Goal: Obtain resource: Download file/media

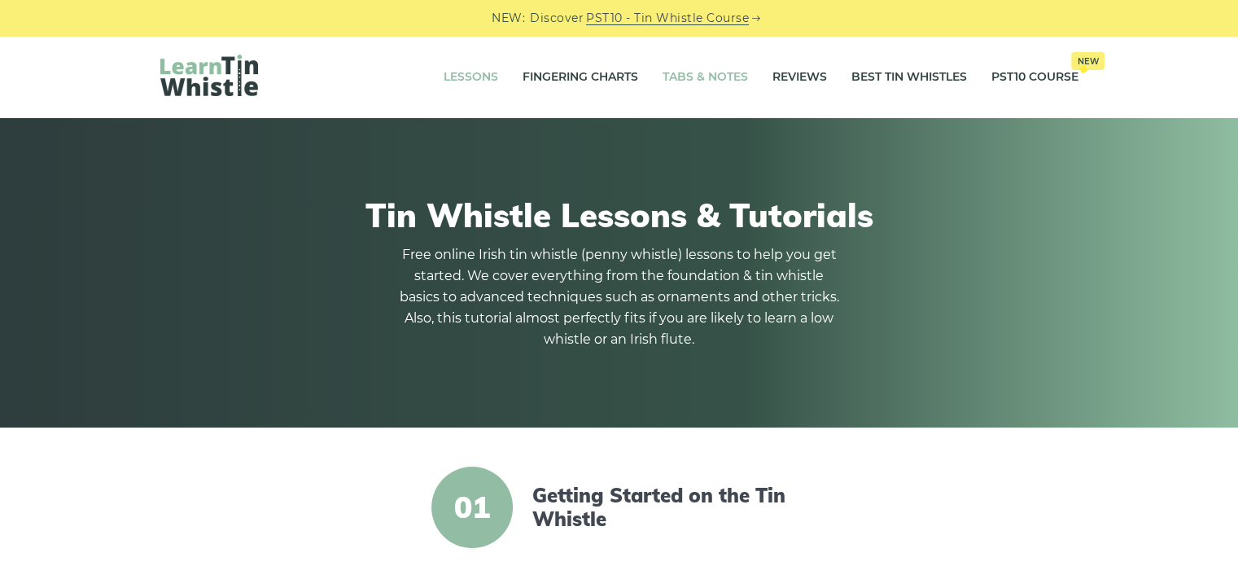
click at [684, 77] on link "Tabs & Notes" at bounding box center [704, 77] width 85 height 41
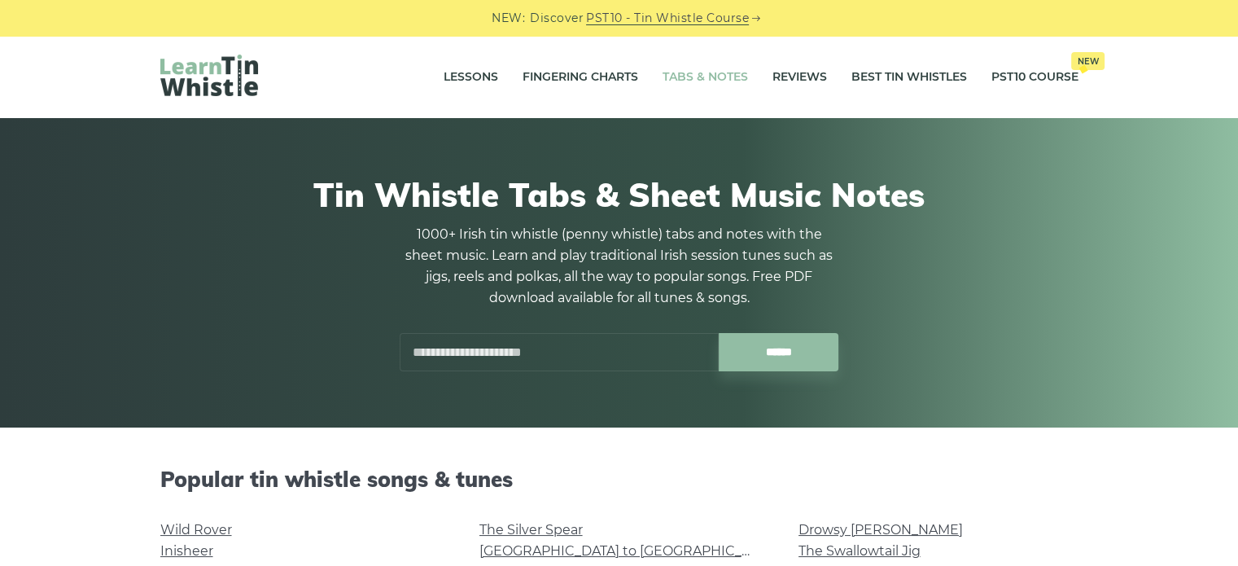
click at [566, 349] on input "text" at bounding box center [559, 352] width 319 height 38
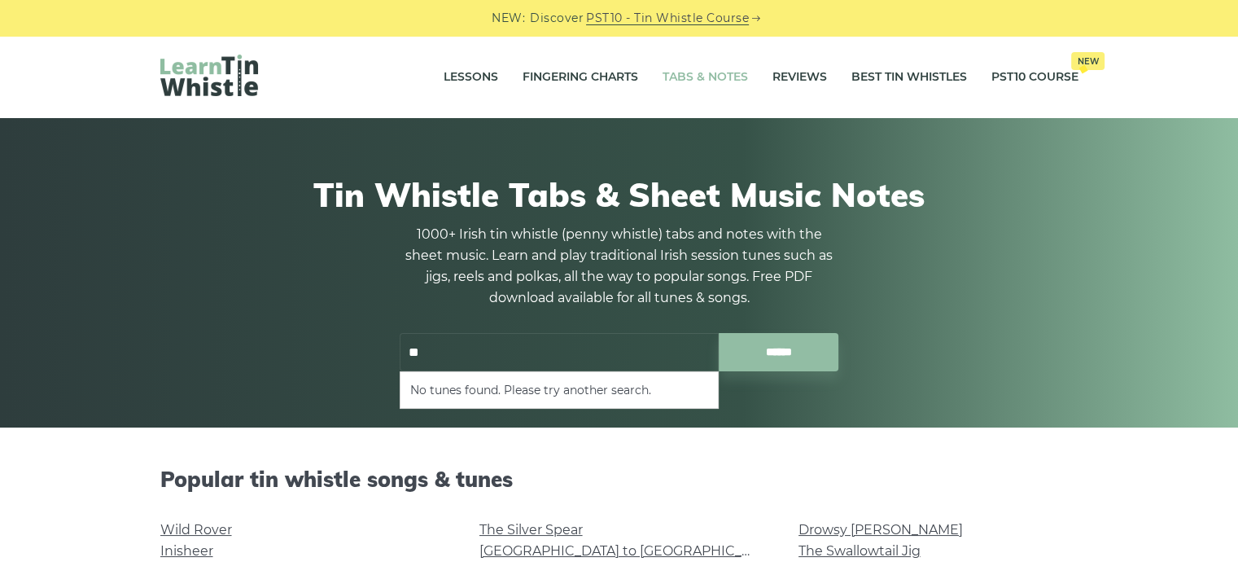
type input "*"
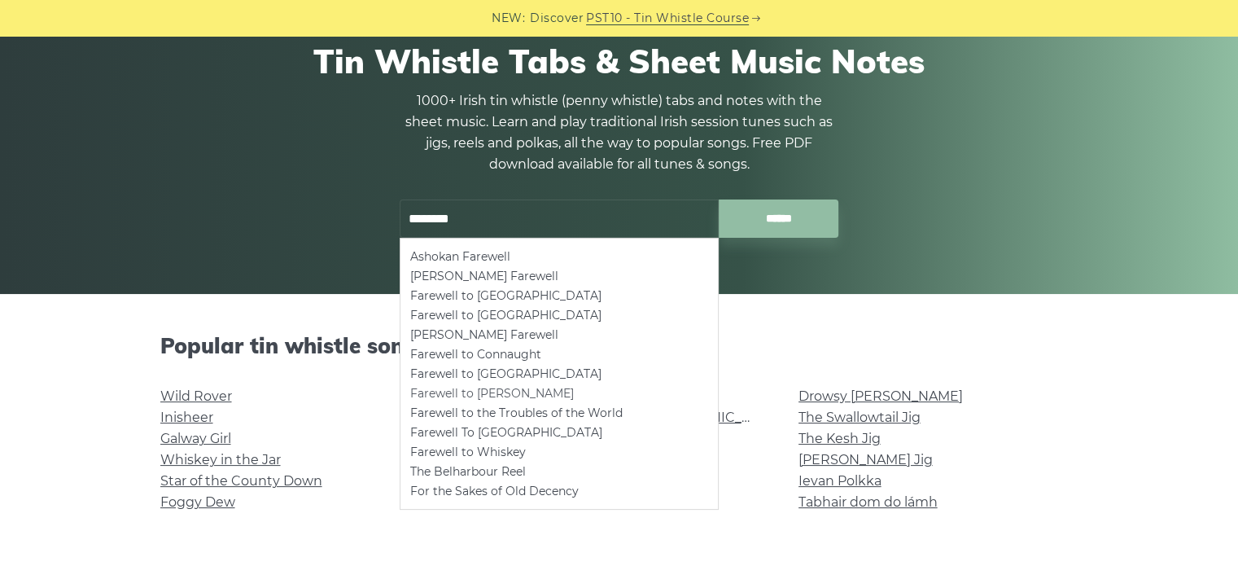
scroll to position [163, 0]
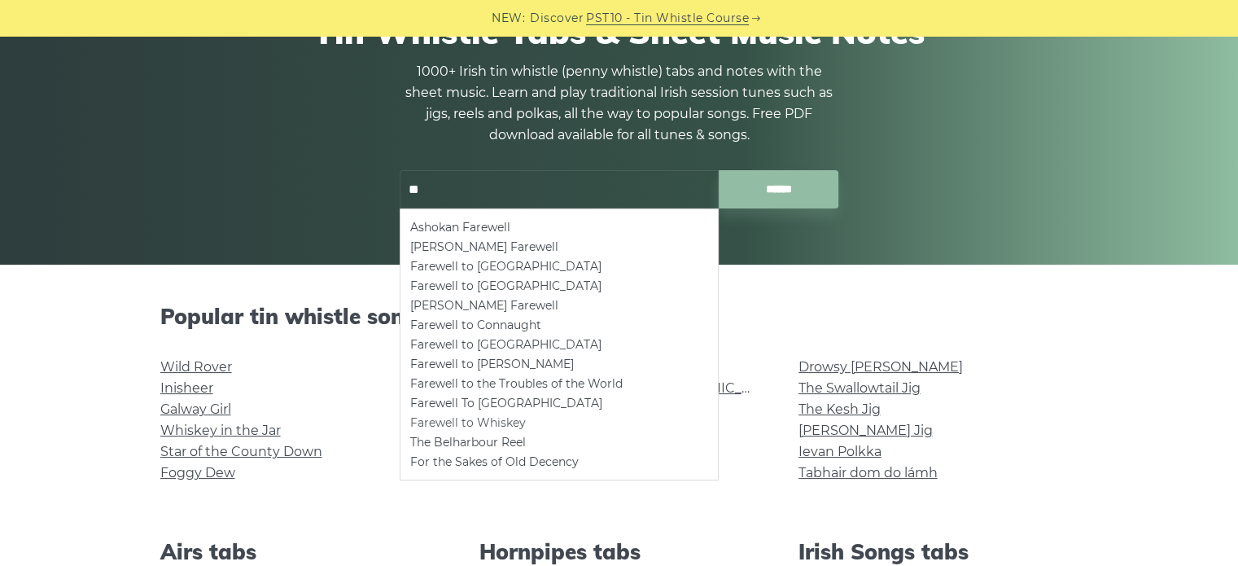
type input "*"
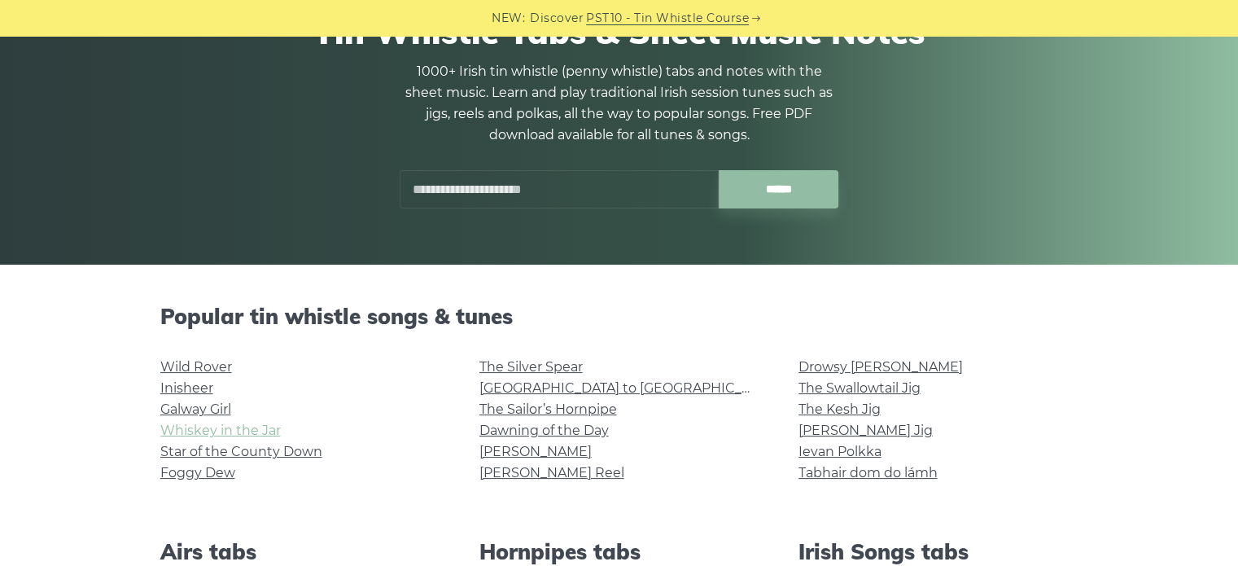
click at [251, 431] on link "Whiskey in the Jar" at bounding box center [220, 429] width 120 height 15
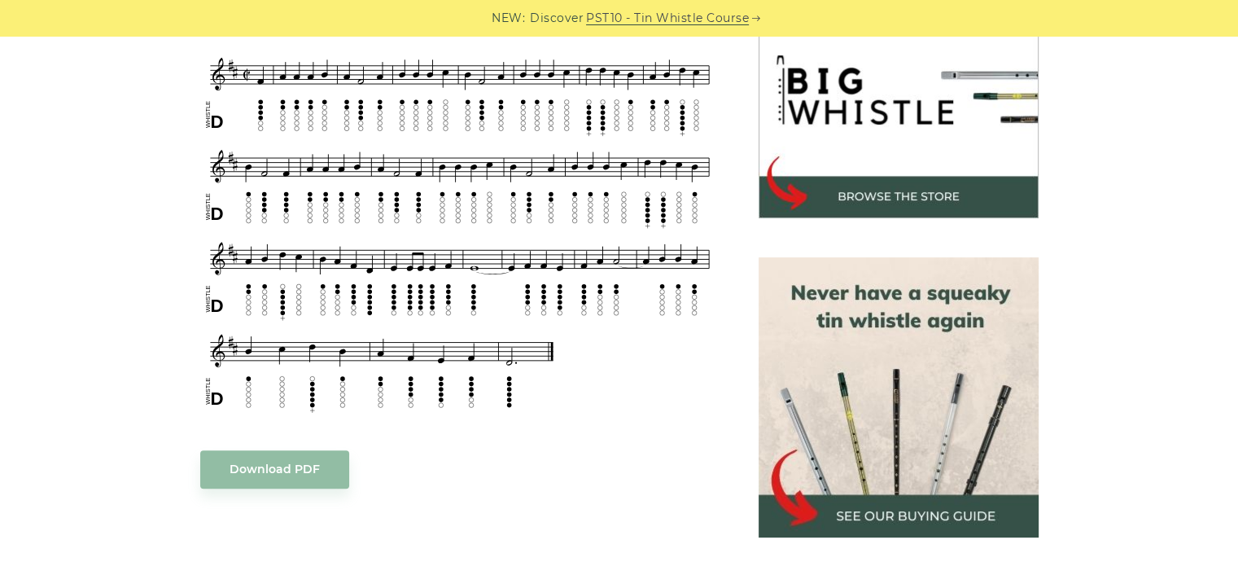
scroll to position [570, 0]
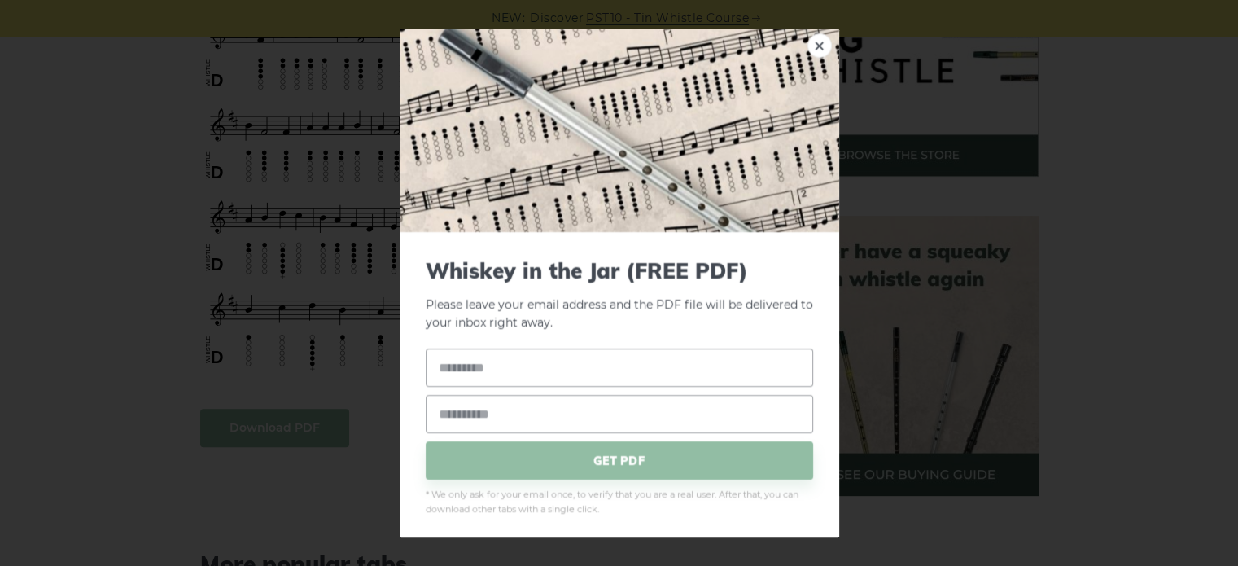
click at [474, 369] on input "text" at bounding box center [619, 367] width 387 height 38
type input "*****"
click at [482, 416] on input "email" at bounding box center [619, 414] width 387 height 38
type input "**********"
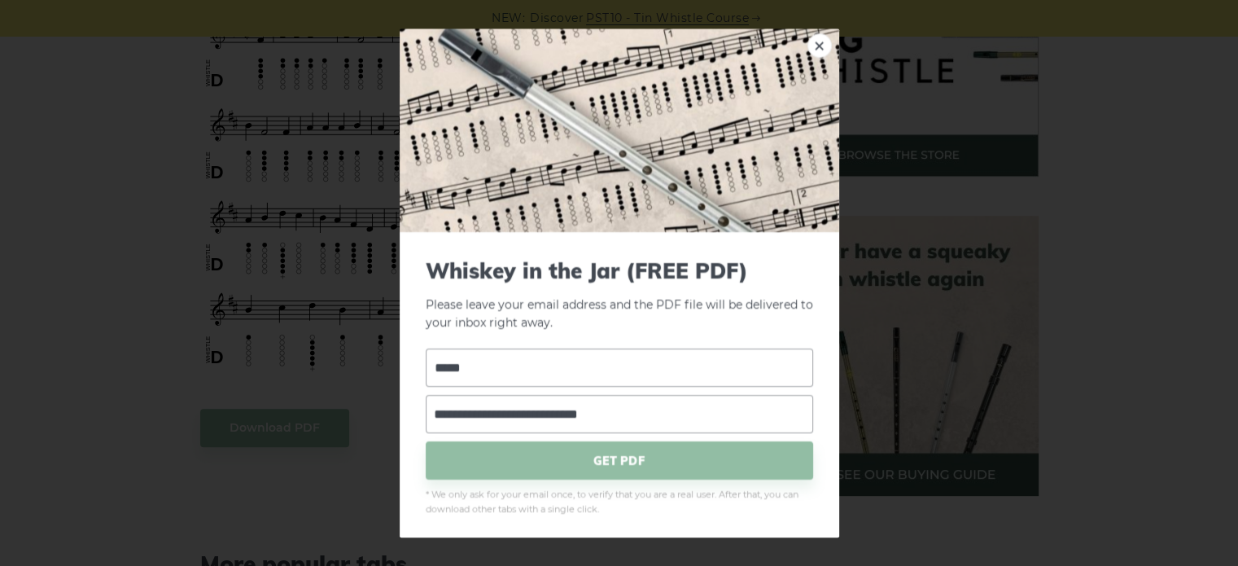
click at [599, 461] on span "GET PDF" at bounding box center [619, 460] width 387 height 38
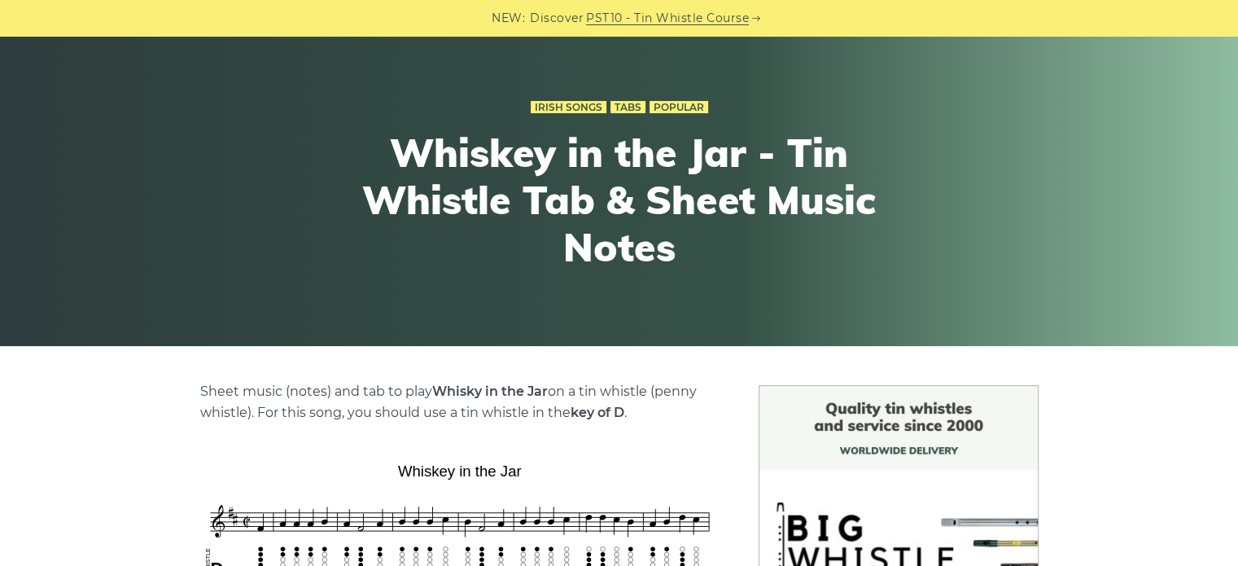
scroll to position [81, 0]
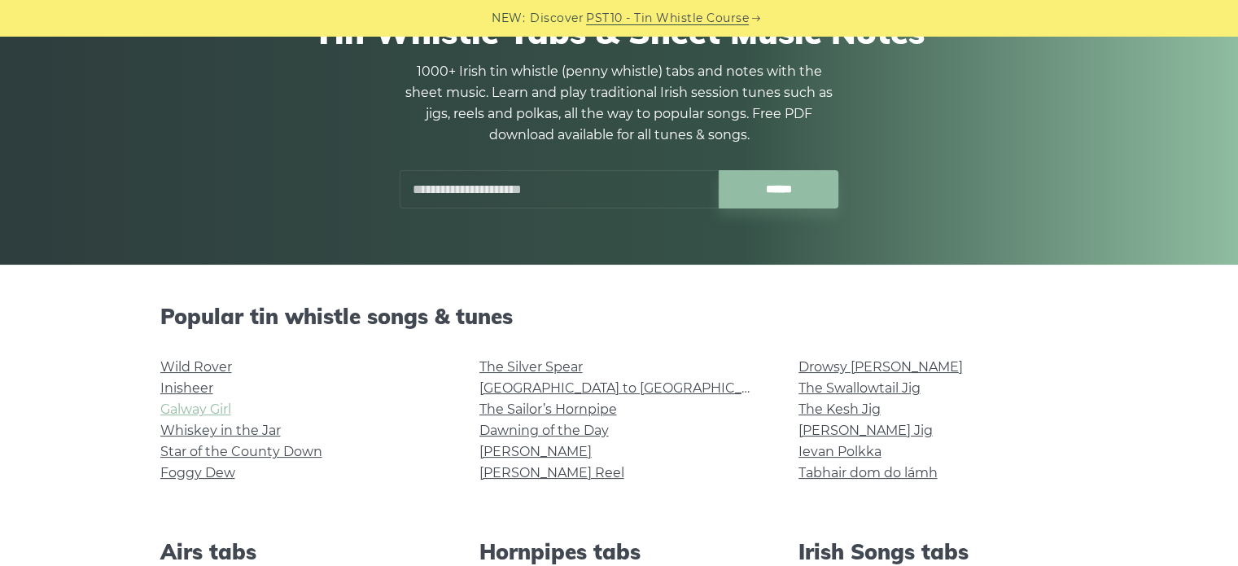
click at [200, 407] on link "Galway Girl" at bounding box center [195, 408] width 71 height 15
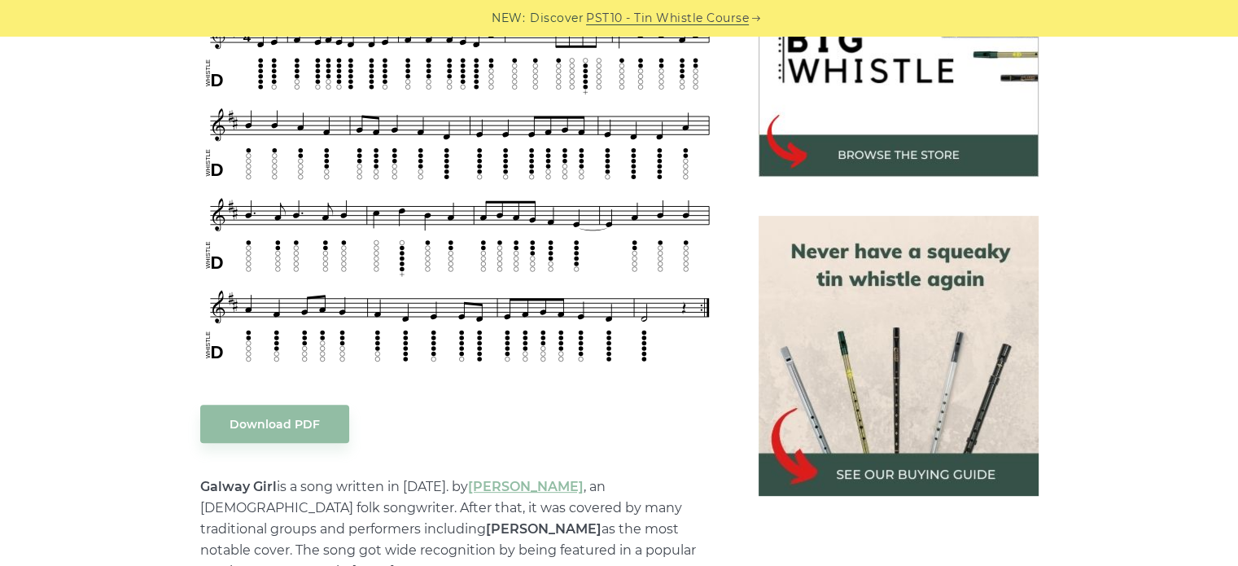
scroll to position [488, 0]
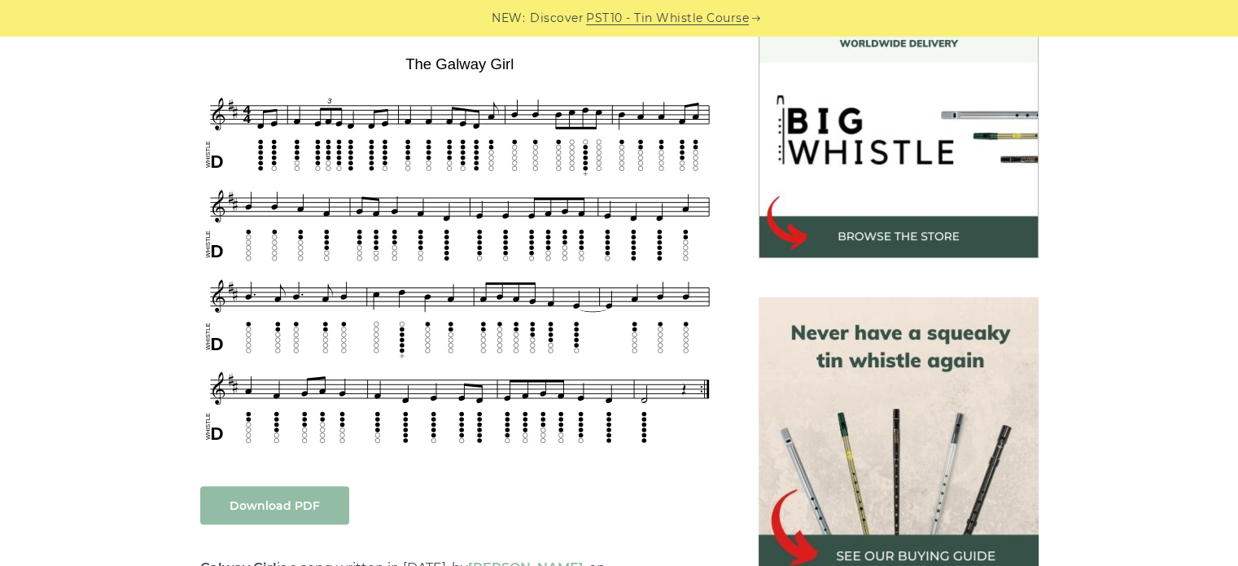
click at [293, 507] on link "Download PDF" at bounding box center [274, 505] width 149 height 38
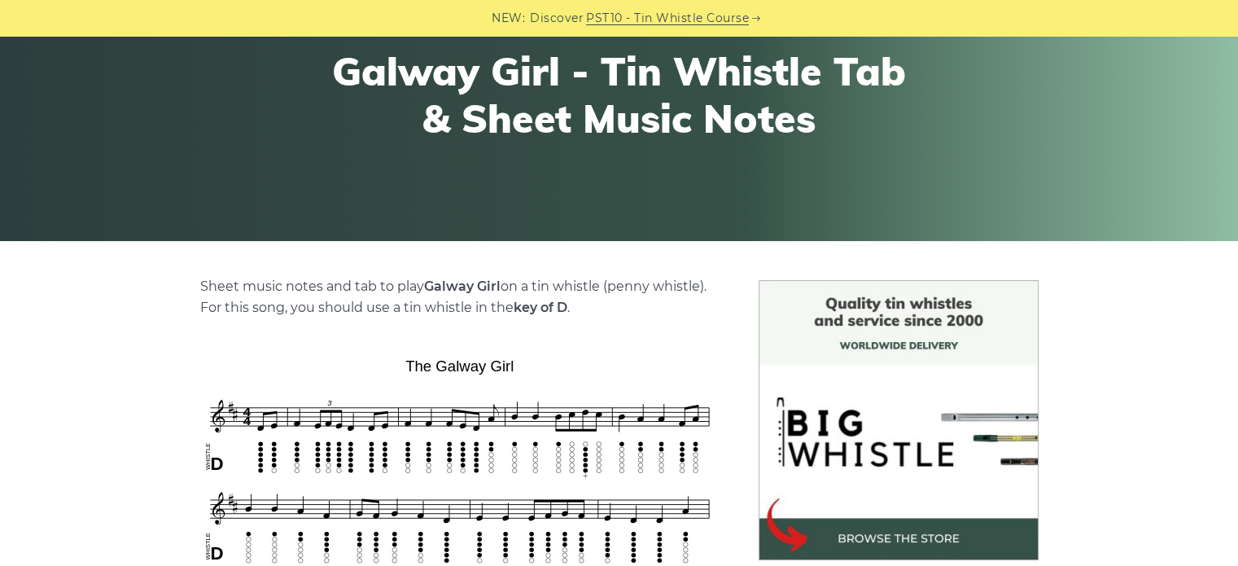
scroll to position [163, 0]
